Goal: Task Accomplishment & Management: Complete application form

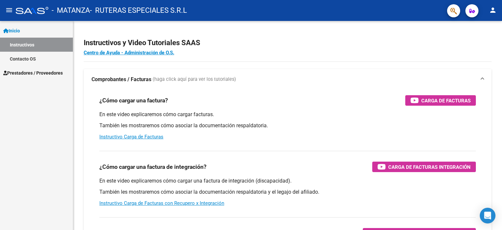
click at [22, 38] on link "Instructivos" at bounding box center [36, 45] width 73 height 14
click at [22, 75] on span "Prestadores / Proveedores" at bounding box center [32, 72] width 59 height 7
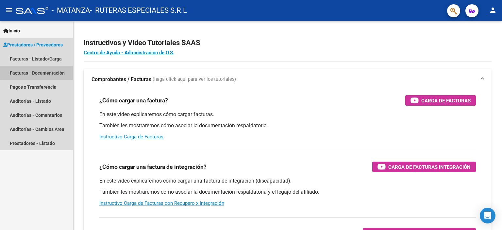
click at [55, 71] on link "Facturas - Documentación" at bounding box center [36, 73] width 73 height 14
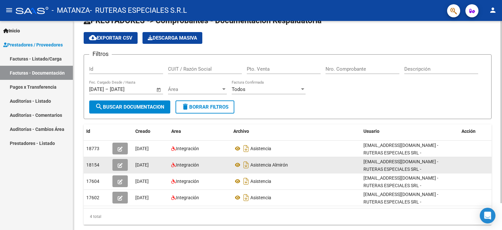
scroll to position [30, 0]
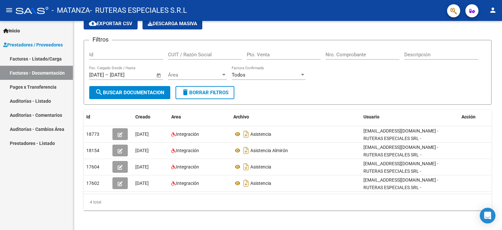
click at [37, 74] on link "Facturas - Documentación" at bounding box center [36, 73] width 73 height 14
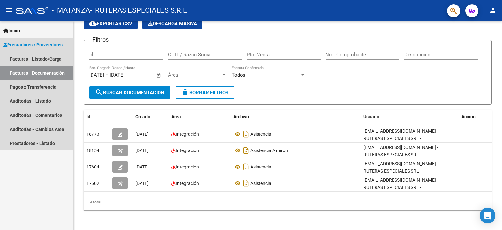
click at [36, 74] on link "Facturas - Documentación" at bounding box center [36, 73] width 73 height 14
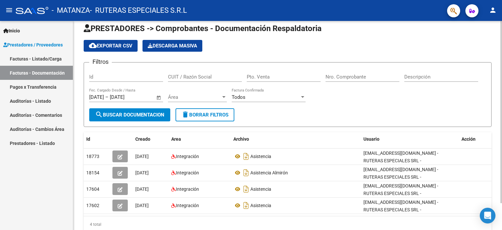
scroll to position [0, 0]
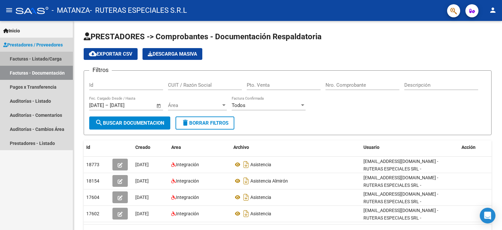
click at [30, 57] on link "Facturas - Listado/Carga" at bounding box center [36, 59] width 73 height 14
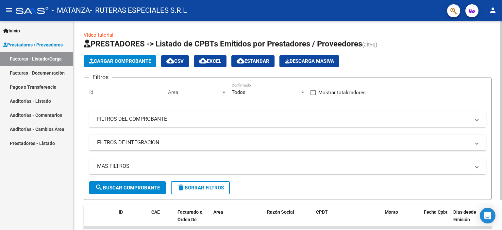
click at [105, 61] on span "Cargar Comprobante" at bounding box center [120, 61] width 62 height 6
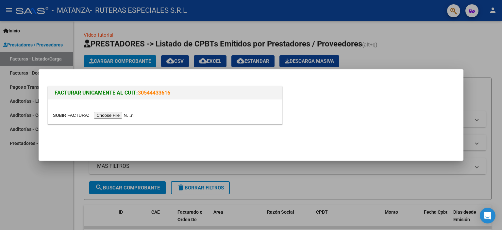
click at [118, 116] on input "file" at bounding box center [94, 115] width 83 height 7
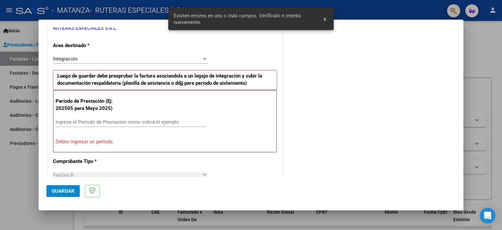
scroll to position [107, 0]
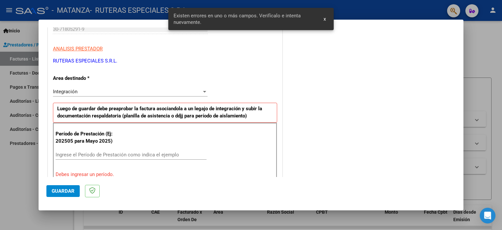
click at [117, 150] on div "Ingrese el Período de Prestación como indica el ejemplo" at bounding box center [131, 155] width 151 height 10
click at [117, 153] on input "Ingrese el Período de Prestación como indica el ejemplo" at bounding box center [131, 155] width 151 height 6
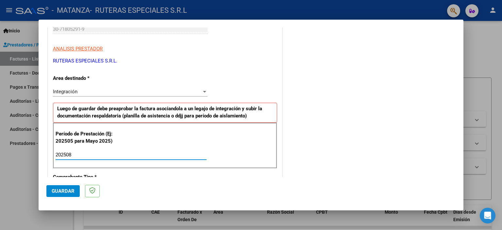
type input "202508"
click at [104, 145] on div "Período de Prestación (Ej: 202505 para Mayo 2025) 202508 Ingrese el Período de …" at bounding box center [165, 146] width 224 height 46
click at [104, 153] on input "202508" at bounding box center [131, 155] width 151 height 6
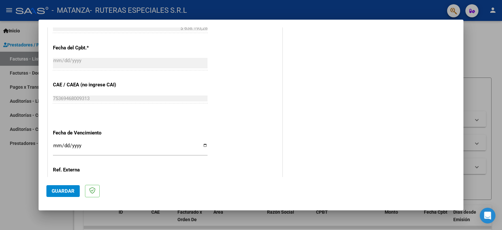
scroll to position [425, 0]
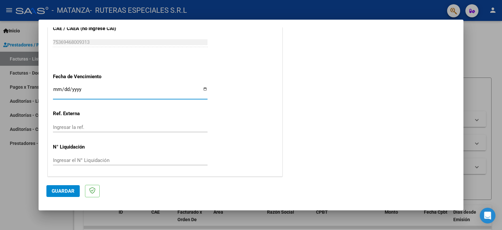
click at [75, 91] on input "Ingresar la fecha" at bounding box center [130, 92] width 155 height 10
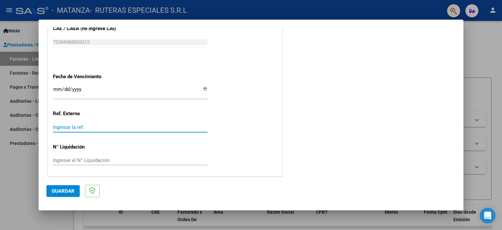
click at [122, 125] on input "Ingresar la ref." at bounding box center [130, 127] width 155 height 6
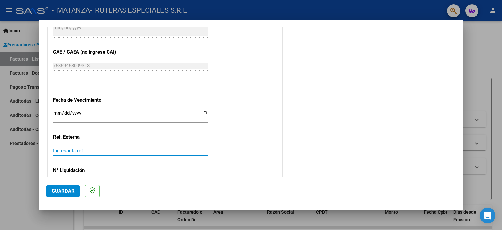
scroll to position [392, 0]
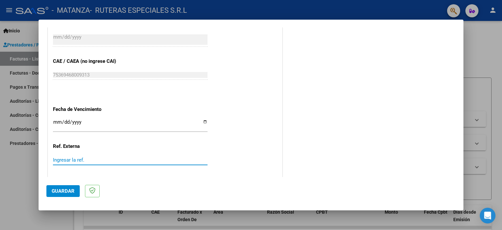
click at [81, 123] on input "Ingresar la fecha" at bounding box center [130, 124] width 155 height 10
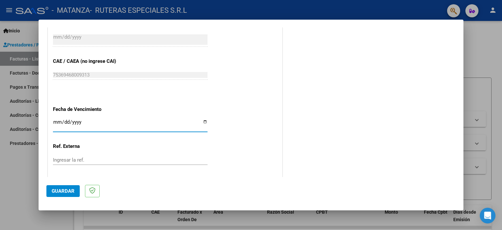
click at [59, 120] on input "Ingresar la fecha" at bounding box center [130, 124] width 155 height 10
click at [202, 122] on input "Ingresar la fecha" at bounding box center [130, 124] width 155 height 10
type input "[DATE]"
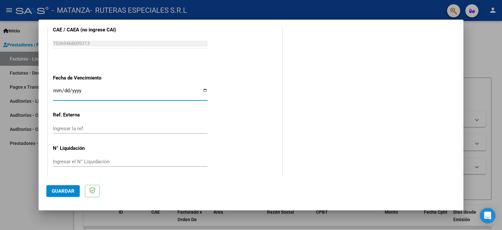
scroll to position [425, 0]
click at [71, 193] on span "Guardar" at bounding box center [63, 191] width 23 height 6
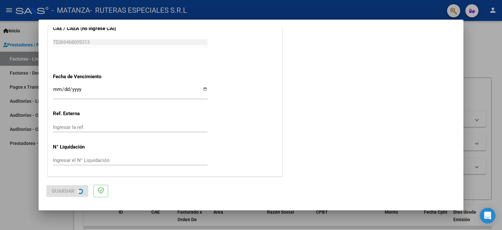
scroll to position [0, 0]
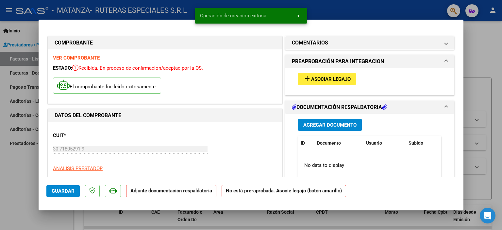
click at [339, 125] on span "Agregar Documento" at bounding box center [329, 125] width 53 height 6
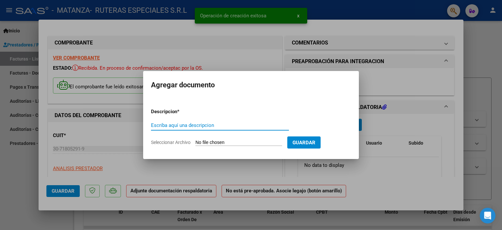
click at [227, 125] on input "Escriba aquí una descripcion" at bounding box center [220, 125] width 138 height 6
click at [237, 144] on input "Seleccionar Archivo" at bounding box center [238, 143] width 87 height 6
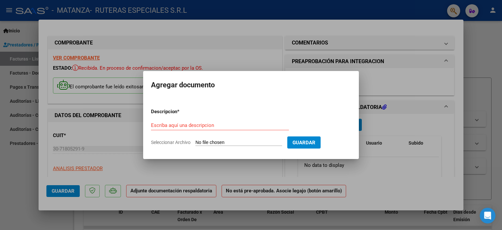
type input "C:\fakepath\almiron asisten agos20250909_13024104.pdf"
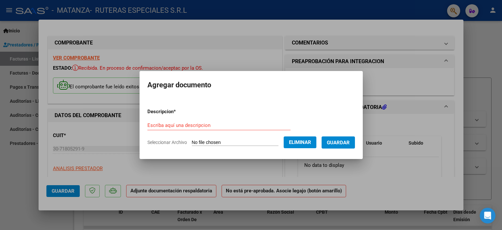
click at [337, 144] on span "Guardar" at bounding box center [338, 143] width 23 height 6
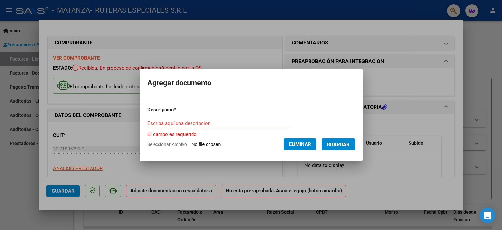
click at [188, 113] on form "Descripcion * Escriba aquí una descripcion El campo es requerido Seleccionar Ar…" at bounding box center [251, 127] width 208 height 52
click at [193, 122] on input "Escriba aquí una descripcion" at bounding box center [218, 123] width 143 height 6
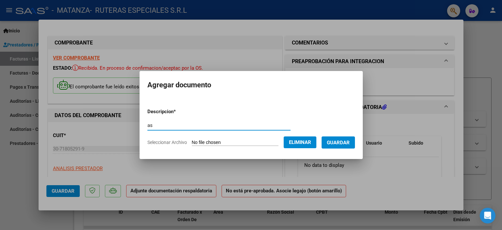
type input "a"
type input "Asistencia"
click at [341, 144] on span "Guardar" at bounding box center [338, 143] width 23 height 6
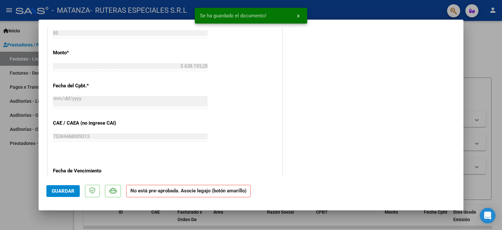
scroll to position [327, 0]
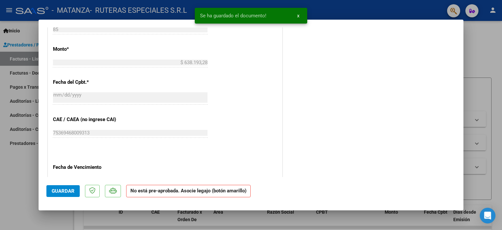
click at [64, 191] on span "Guardar" at bounding box center [63, 191] width 23 height 6
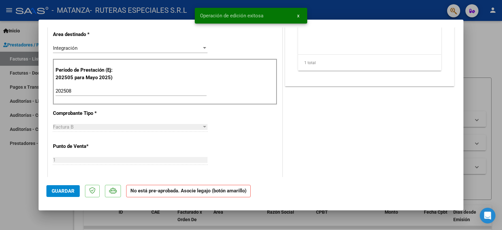
scroll to position [0, 0]
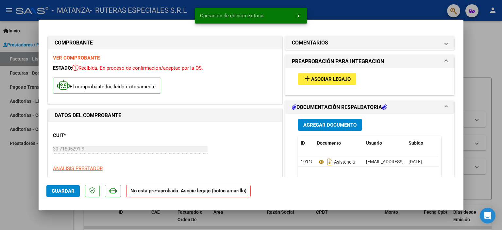
click at [488, 64] on div at bounding box center [251, 115] width 502 height 230
type input "$ 0,00"
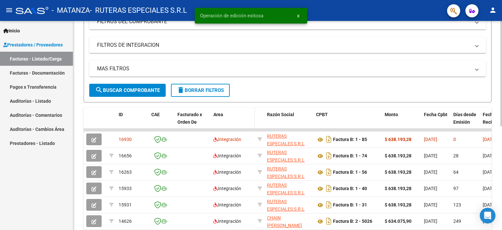
scroll to position [65, 0]
